Goal: Task Accomplishment & Management: Manage account settings

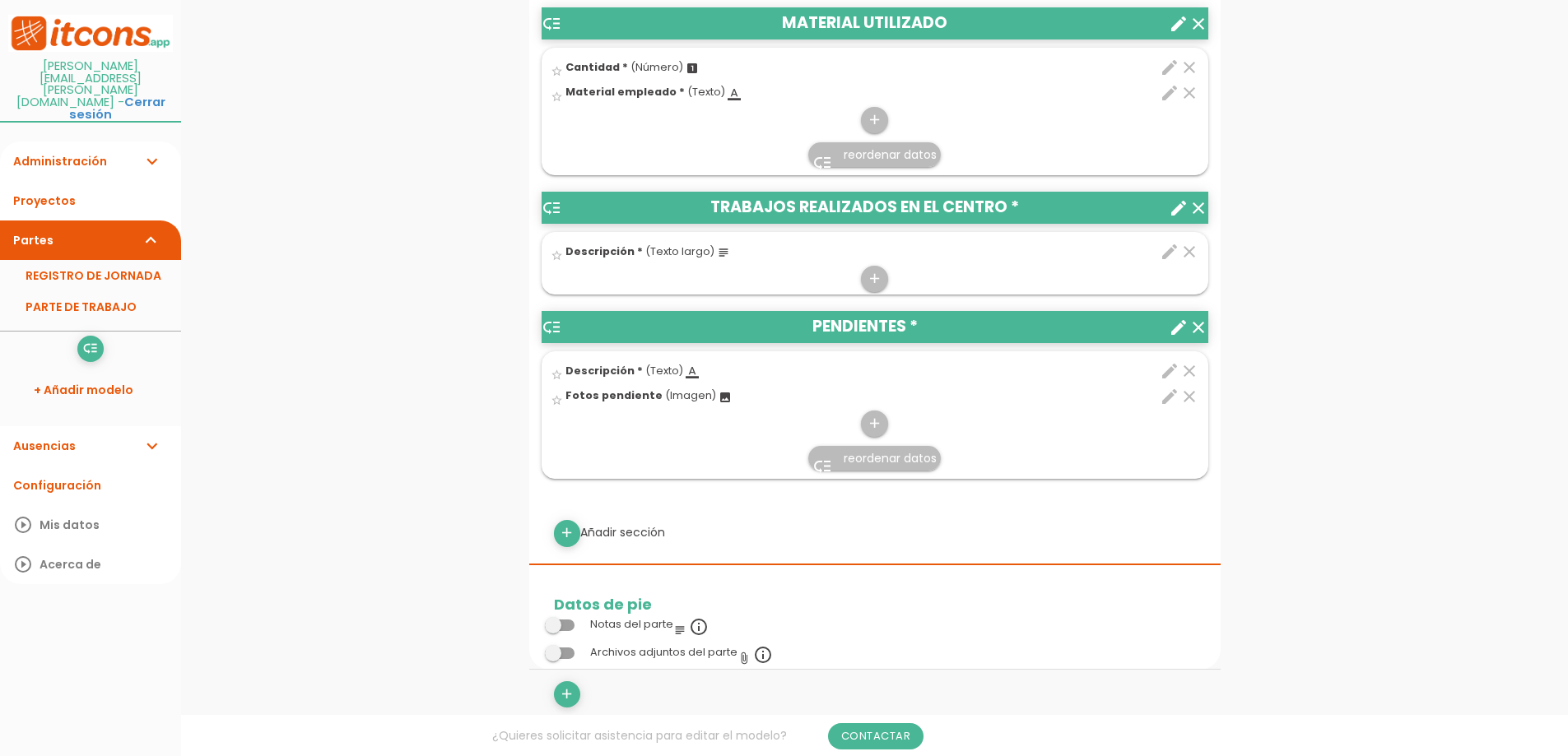
scroll to position [823, 0]
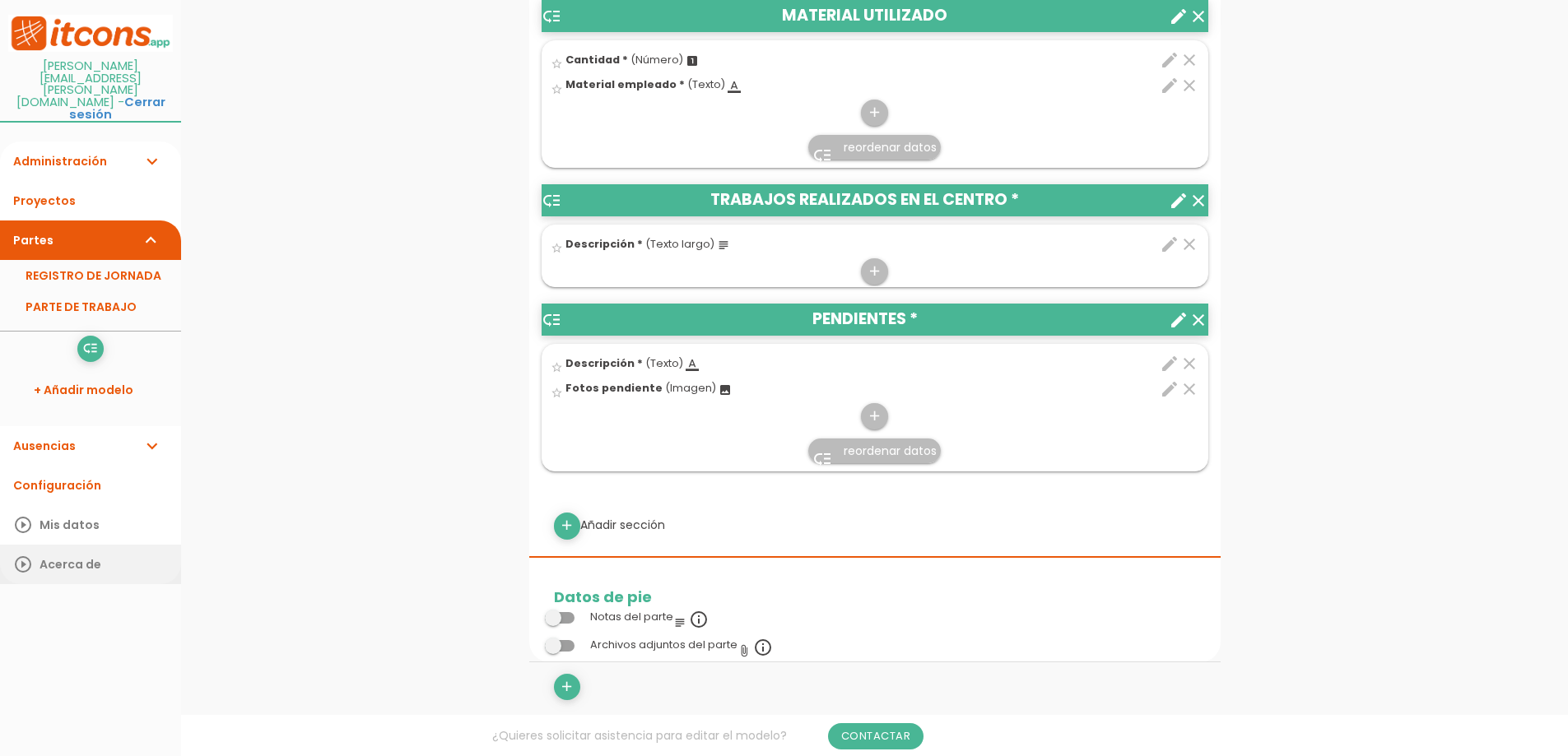
click at [52, 545] on link "play_circle_outline Acerca de" at bounding box center [91, 564] width 181 height 39
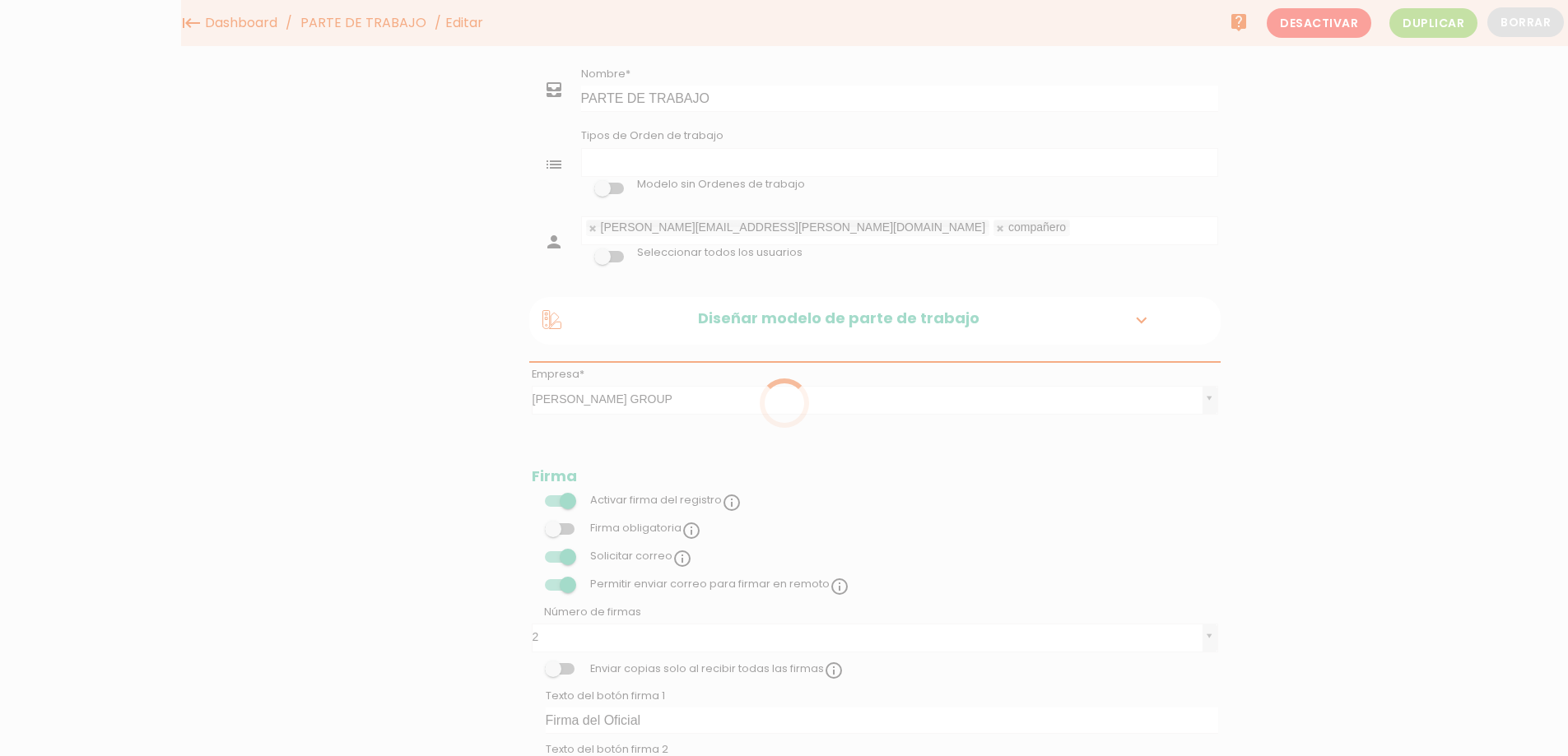
select select
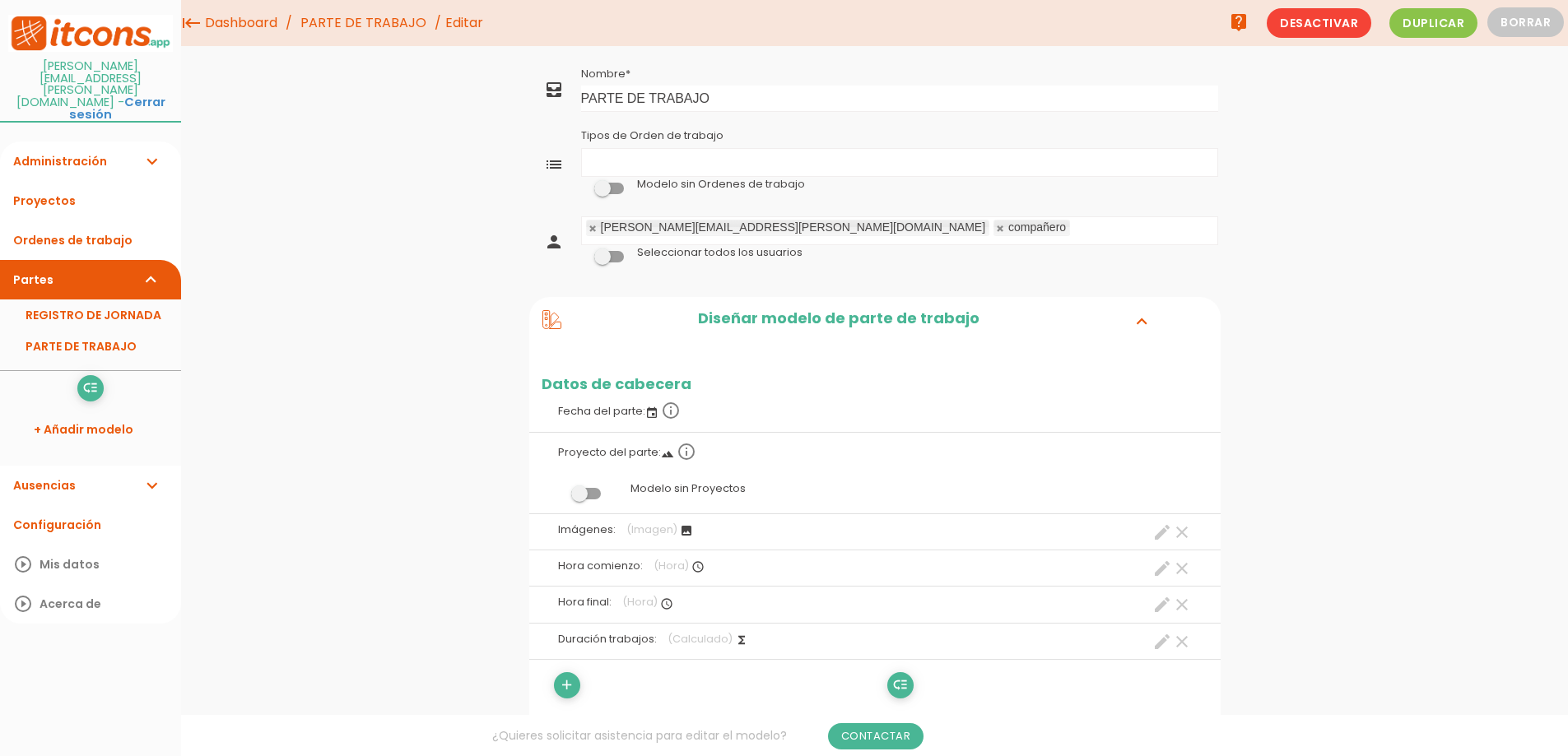
click at [551, 158] on icon "list" at bounding box center [553, 164] width 20 height 20
click at [553, 163] on icon "list" at bounding box center [553, 164] width 20 height 20
click at [642, 166] on ul "Tipos de Orden de trabajo" at bounding box center [899, 162] width 636 height 27
click at [677, 167] on ul "Instalación Tipos de Orden de trabajo" at bounding box center [899, 162] width 636 height 27
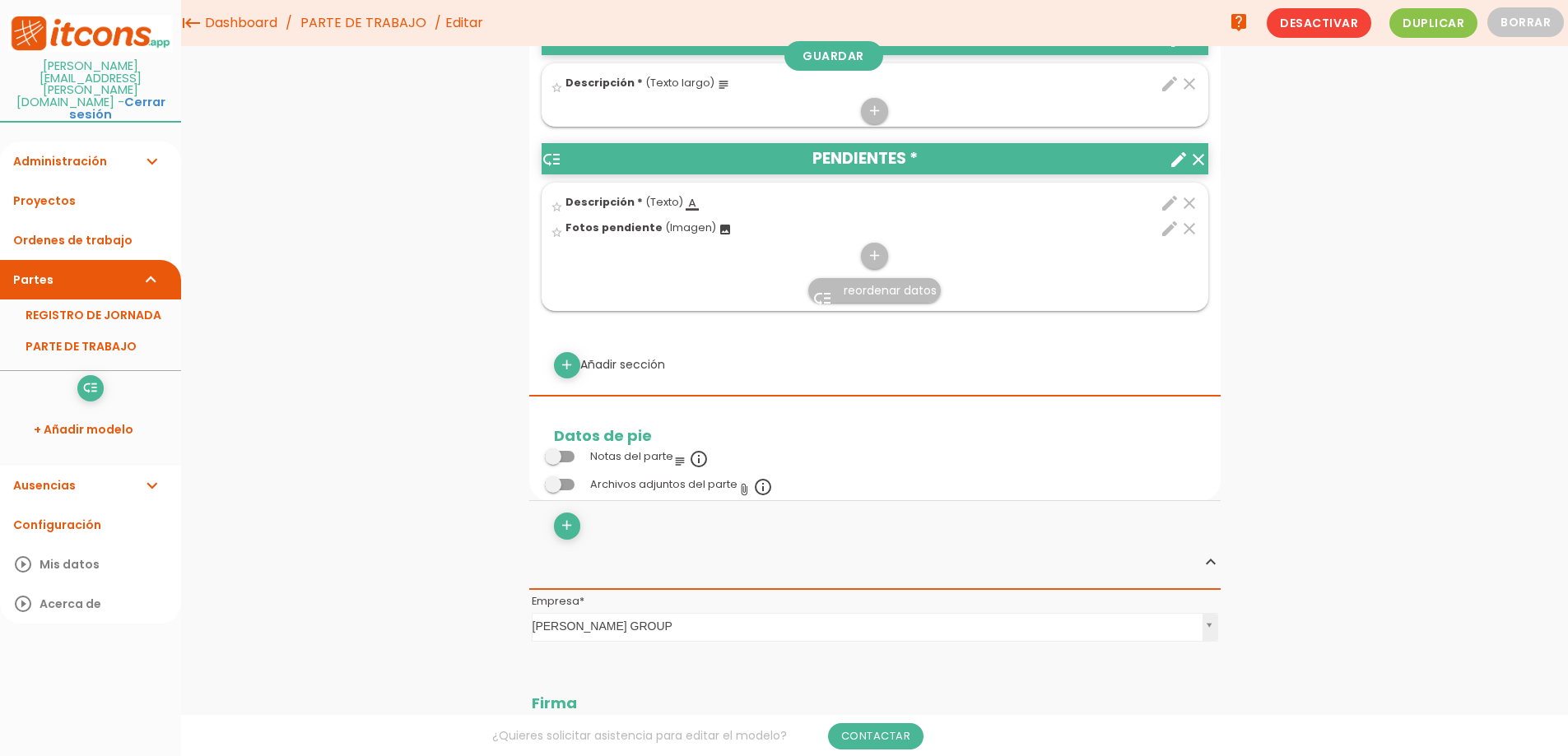
scroll to position [1002, 0]
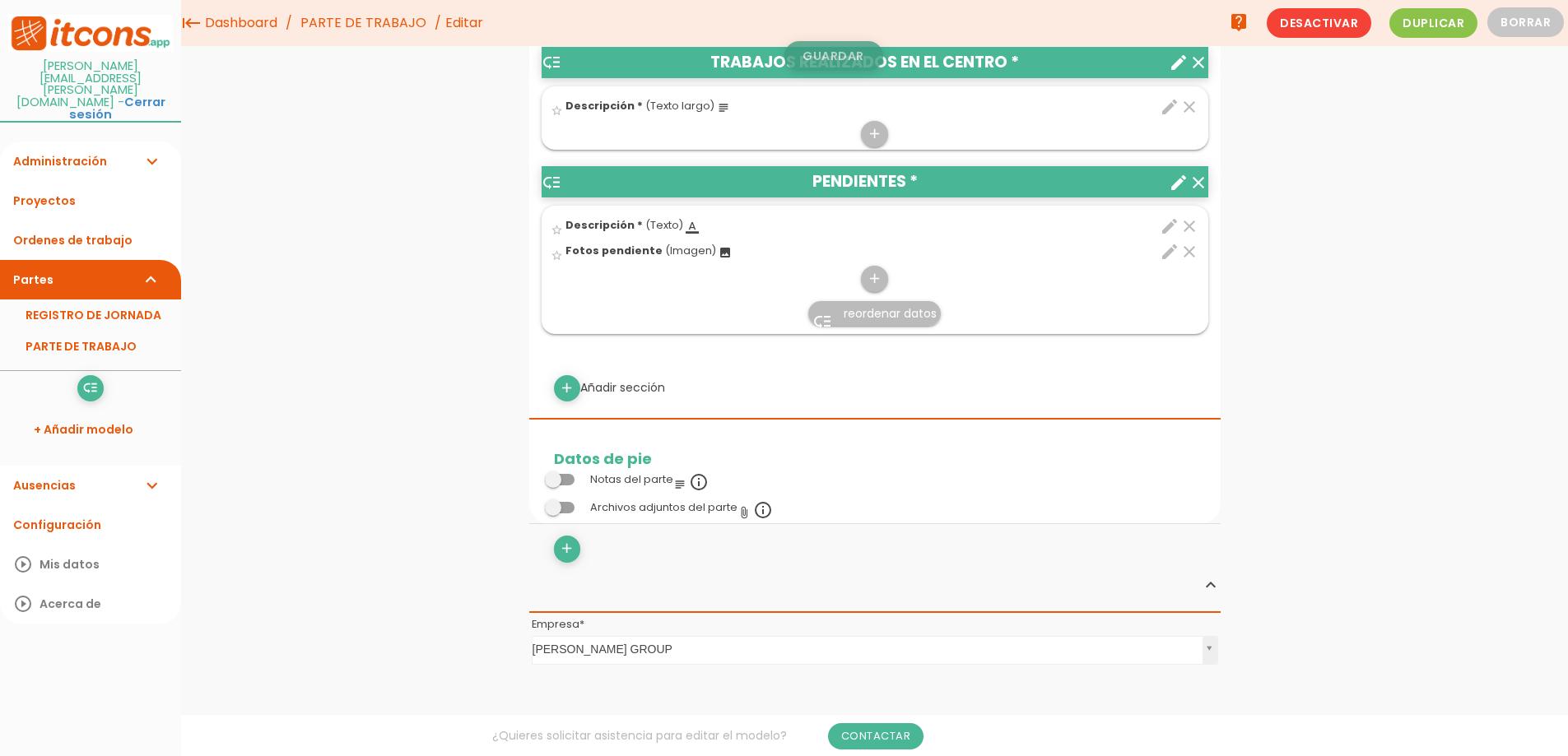
click at [839, 53] on link "Guardar" at bounding box center [833, 56] width 98 height 30
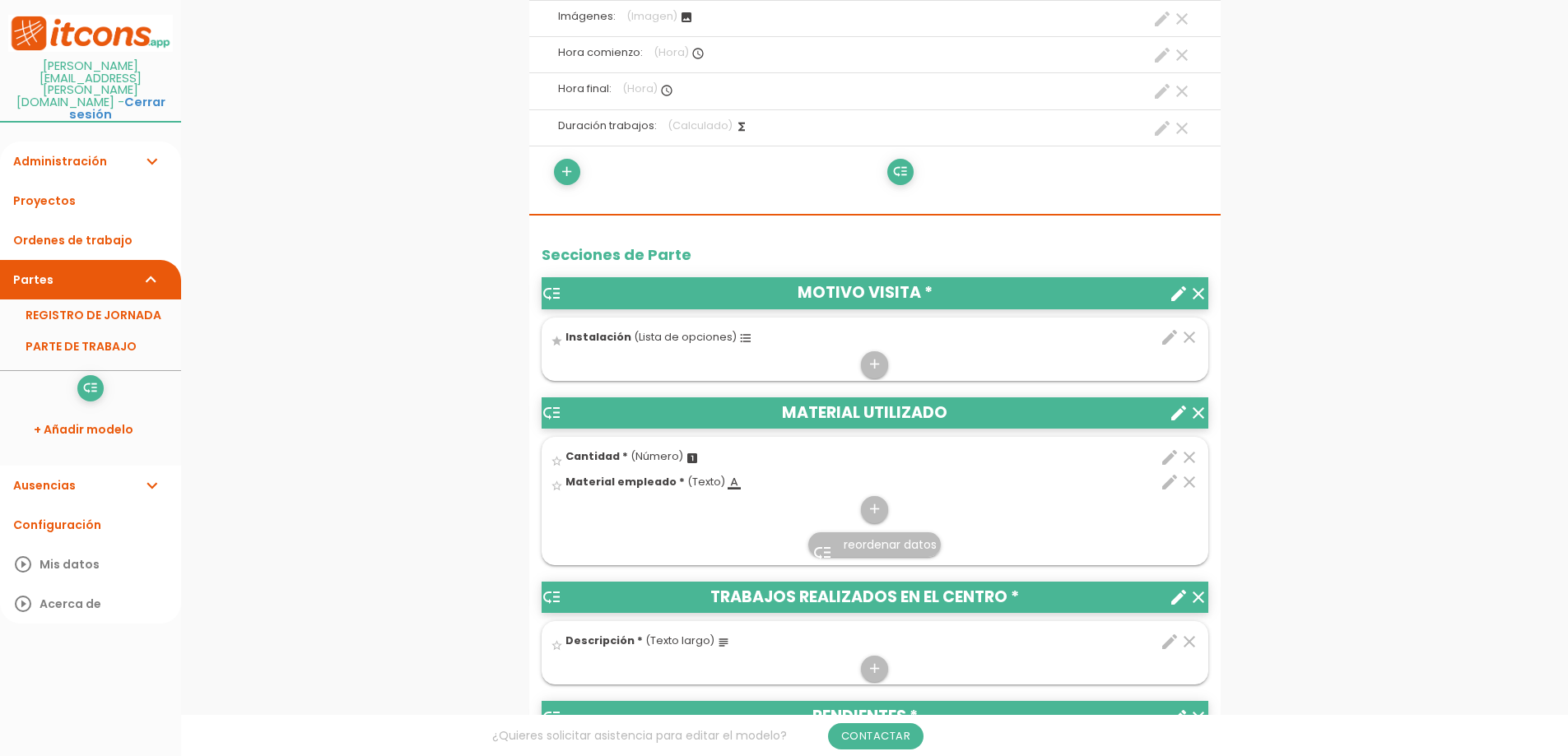
click at [70, 221] on link "Ordenes de trabajo" at bounding box center [91, 240] width 181 height 39
